Goal: Task Accomplishment & Management: Use online tool/utility

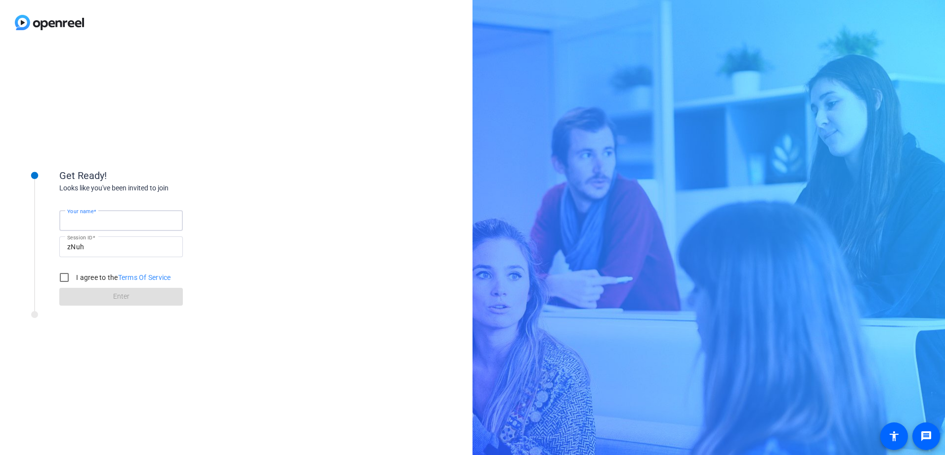
click at [132, 225] on input "Your name" at bounding box center [121, 221] width 108 height 12
type input "[PERSON_NAME]"
click at [66, 280] on input "I agree to the Terms Of Service" at bounding box center [64, 278] width 20 height 20
checkbox input "true"
click at [97, 300] on span at bounding box center [121, 297] width 124 height 24
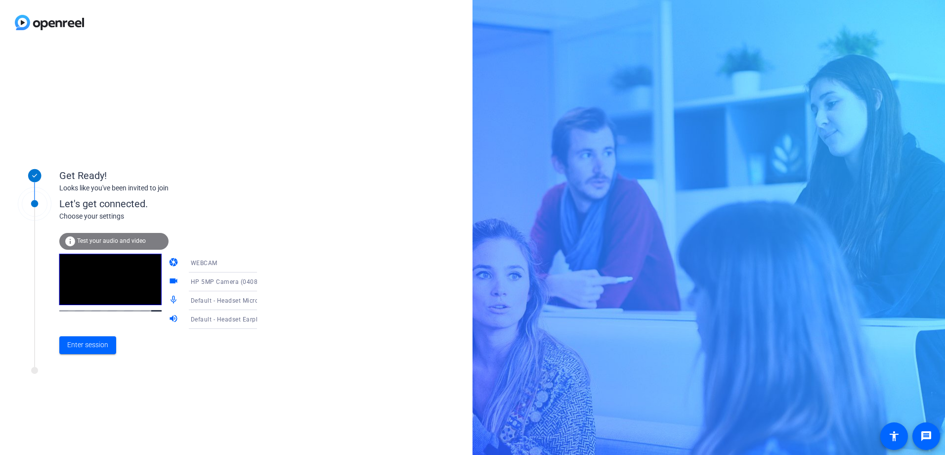
click at [192, 302] on span "Default - Headset Microphone (Plantronics EncorePro 715 USB)" at bounding box center [282, 300] width 183 height 8
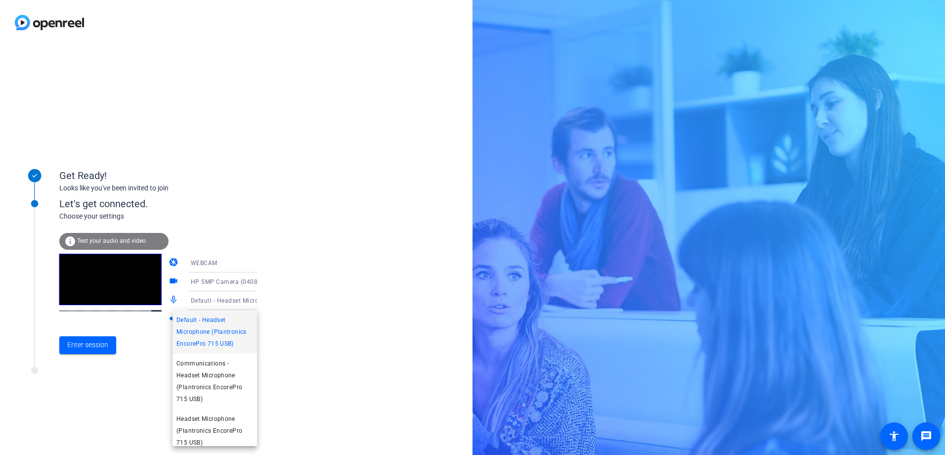
click at [305, 319] on div at bounding box center [472, 227] width 945 height 455
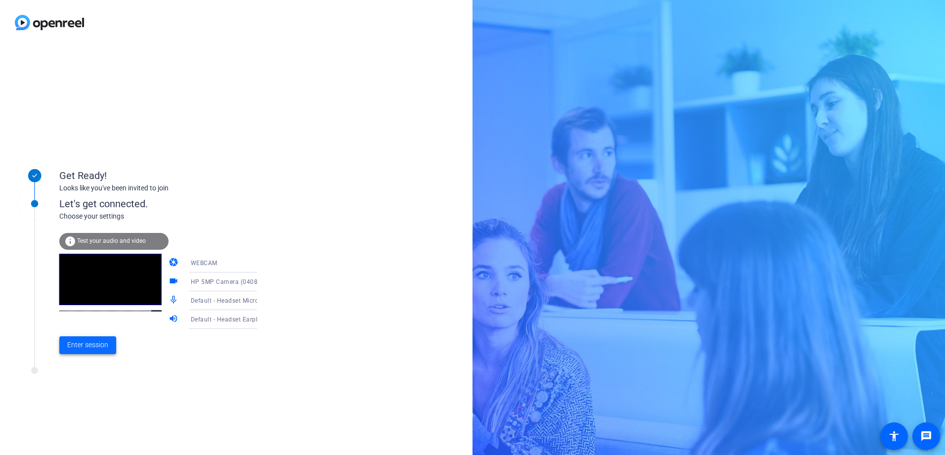
click at [88, 354] on span at bounding box center [87, 345] width 57 height 24
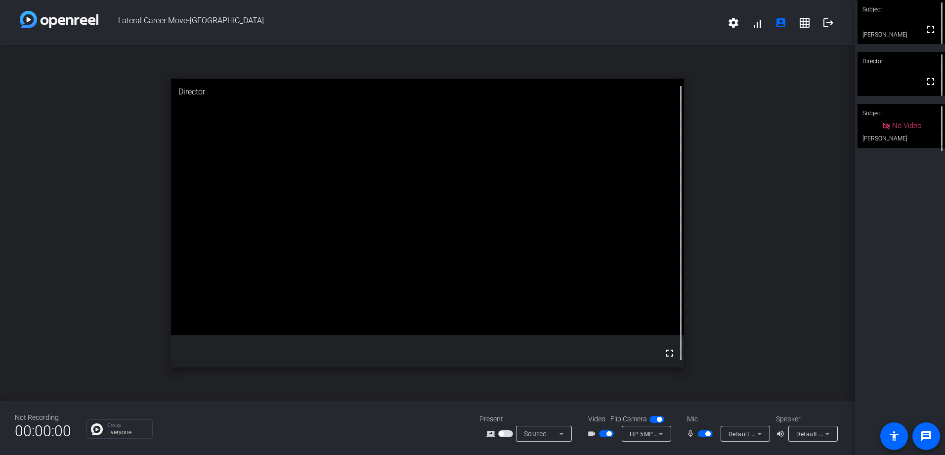
click at [661, 421] on span "button" at bounding box center [659, 419] width 5 height 5
click at [610, 435] on span "button" at bounding box center [609, 433] width 5 height 5
